Goal: Transaction & Acquisition: Book appointment/travel/reservation

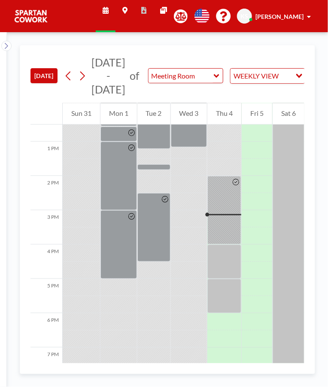
scroll to position [430, 0]
click at [223, 224] on div at bounding box center [224, 210] width 34 height 69
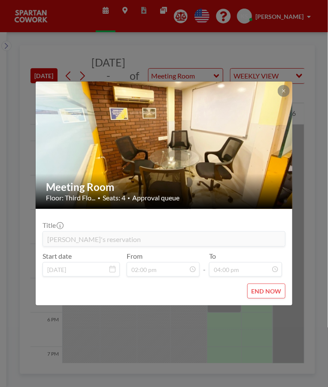
click at [225, 338] on div "Meeting Room Floor: Third Flo... • Seats: 4 • Approval queue Title [PERSON_NAME…" at bounding box center [164, 193] width 328 height 387
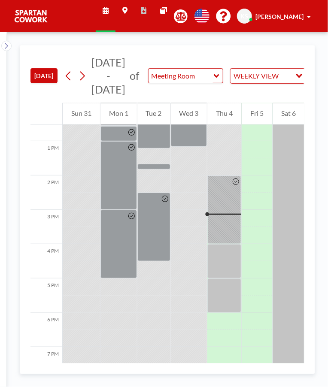
click at [225, 261] on div at bounding box center [224, 261] width 34 height 34
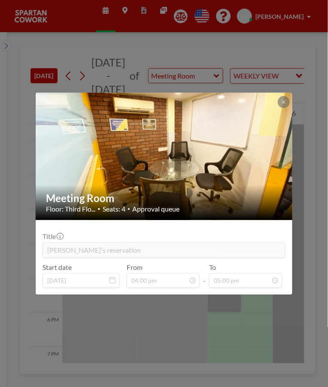
click at [243, 327] on div "Meeting Room Floor: Third Flo... • Seats: 4 • Approval queue Title [PERSON_NAME…" at bounding box center [164, 193] width 328 height 387
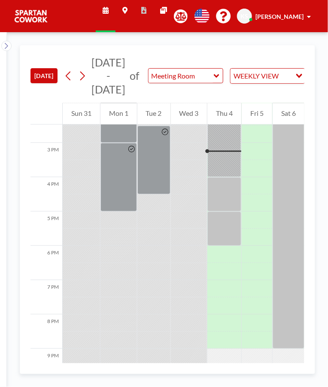
scroll to position [498, 0]
click at [238, 153] on div at bounding box center [236, 142] width 10 height 68
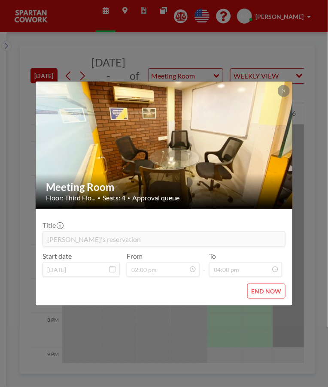
click at [7, 239] on div "Meeting Room Floor: Third Flo... • Seats: 4 • Approval queue Title [PERSON_NAME…" at bounding box center [164, 193] width 328 height 387
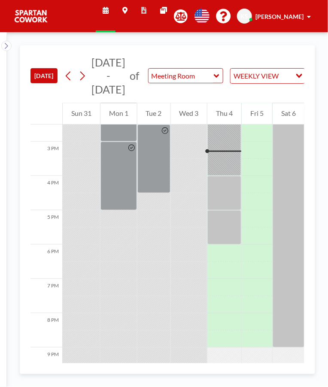
click at [227, 184] on div at bounding box center [224, 193] width 34 height 34
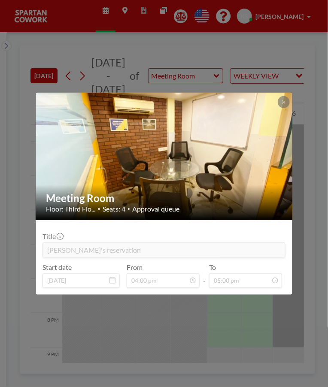
click at [303, 144] on div "Meeting Room Floor: Third Flo... • Seats: 4 • Approval queue Title [PERSON_NAME…" at bounding box center [164, 193] width 328 height 387
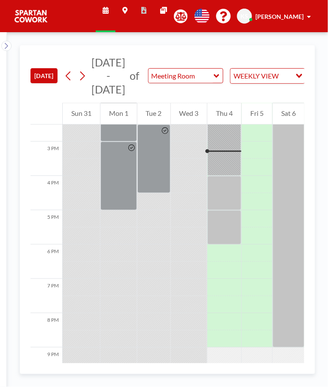
click at [225, 216] on div at bounding box center [224, 227] width 34 height 34
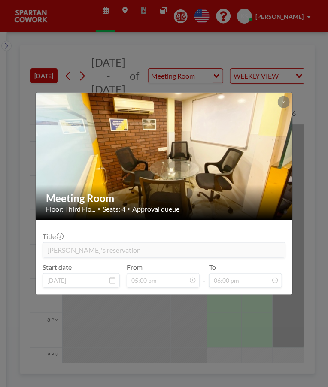
click at [298, 171] on div "Meeting Room Floor: Third Flo... • Seats: 4 • Approval queue Title [PERSON_NAME…" at bounding box center [164, 193] width 328 height 387
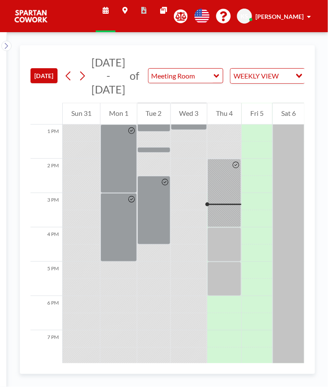
scroll to position [442, 0]
